Goal: Check status: Check status

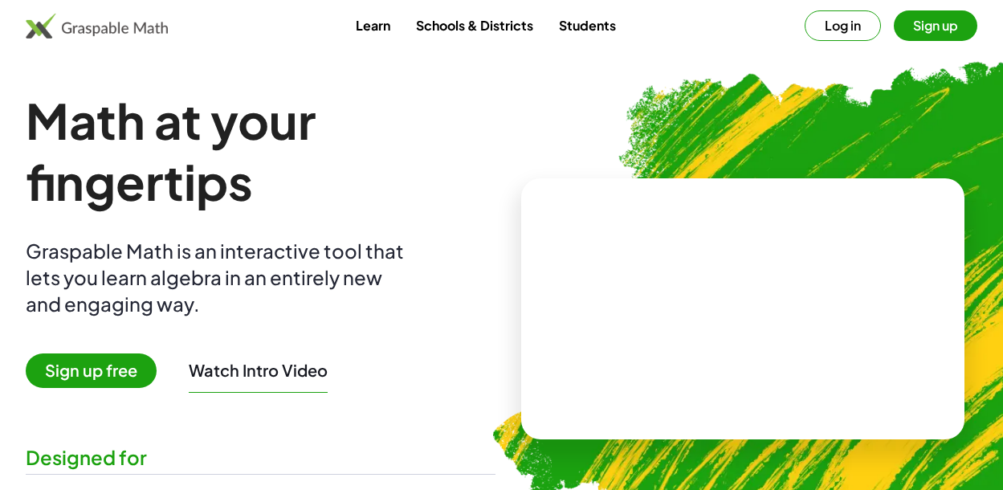
click at [832, 15] on button "Log in" at bounding box center [843, 25] width 76 height 31
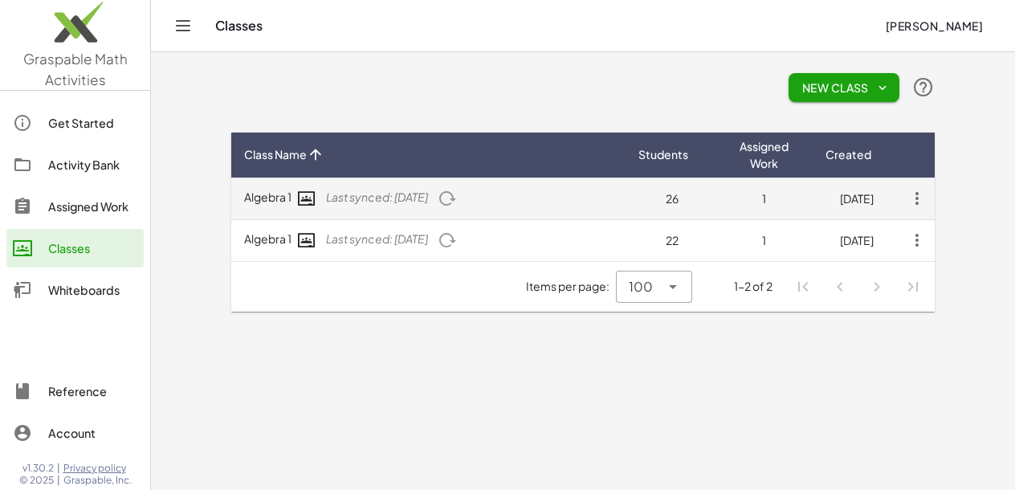
click at [428, 193] on span "Last synced: [DATE]" at bounding box center [377, 197] width 102 height 14
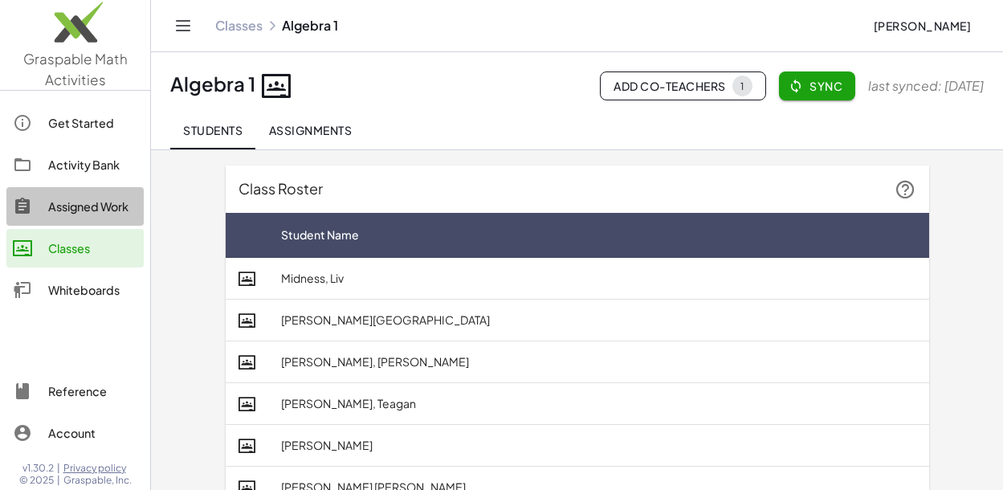
click at [92, 213] on div "Assigned Work" at bounding box center [92, 206] width 89 height 19
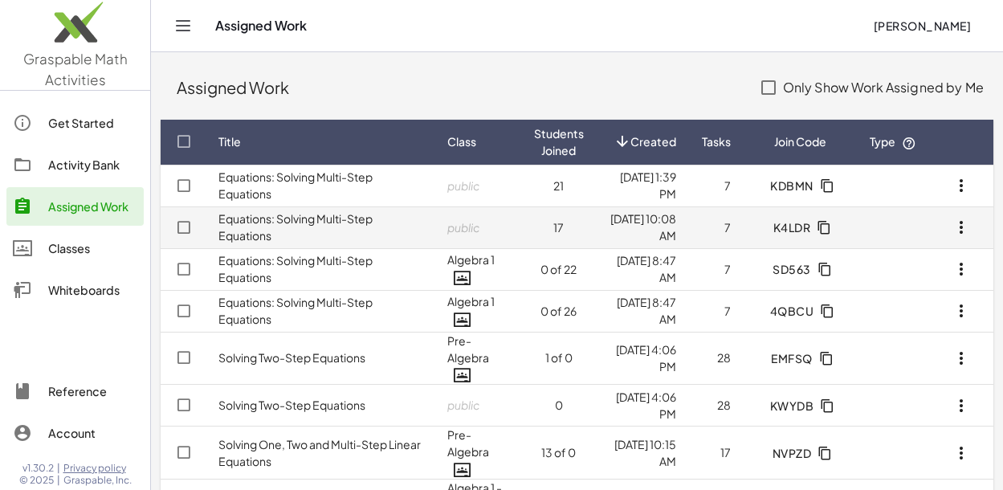
click at [748, 232] on td "K4LDR" at bounding box center [800, 227] width 113 height 42
